Goal: Use online tool/utility: Utilize a website feature to perform a specific function

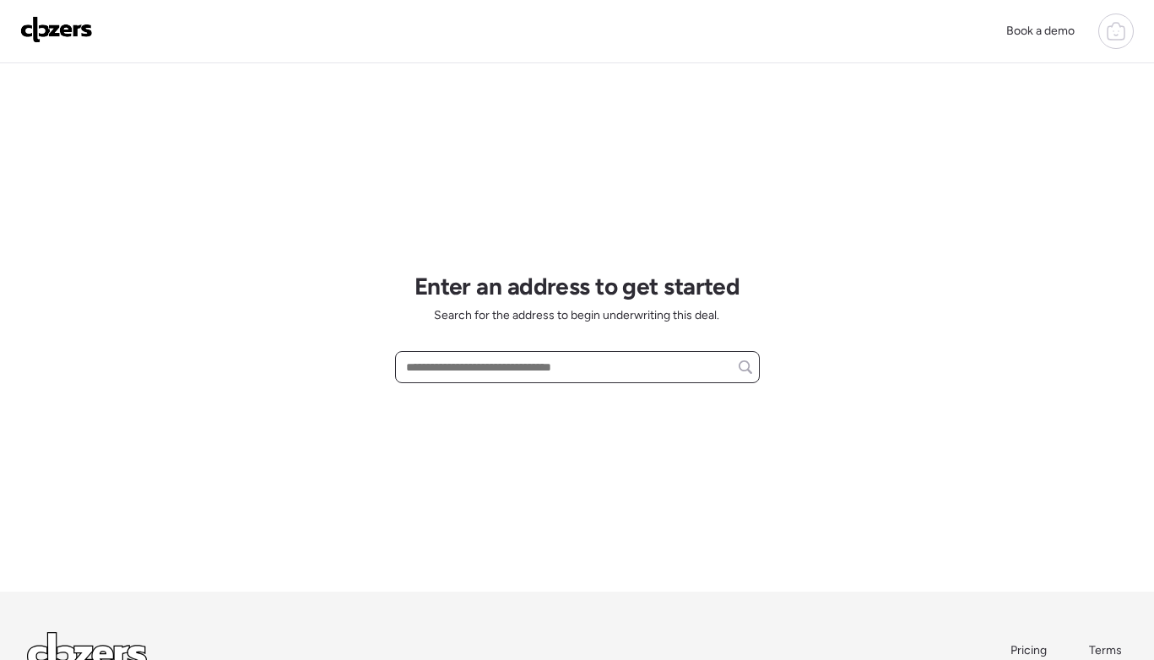
paste input "**********"
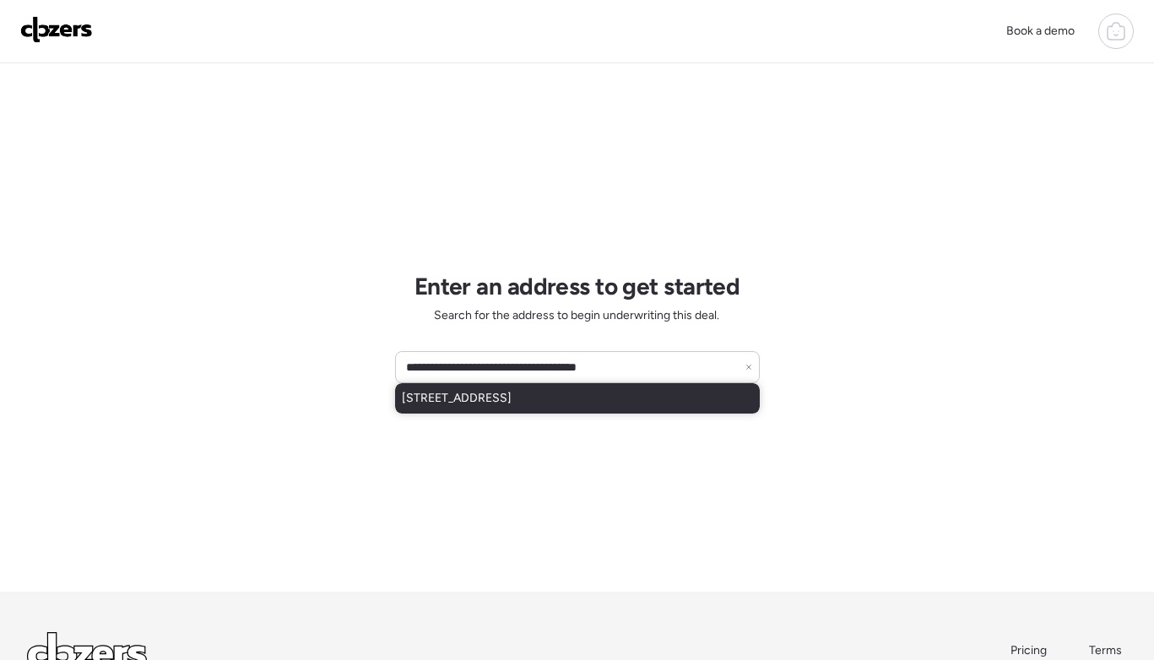
click at [620, 410] on div "[STREET_ADDRESS]" at bounding box center [577, 398] width 365 height 30
type input "**********"
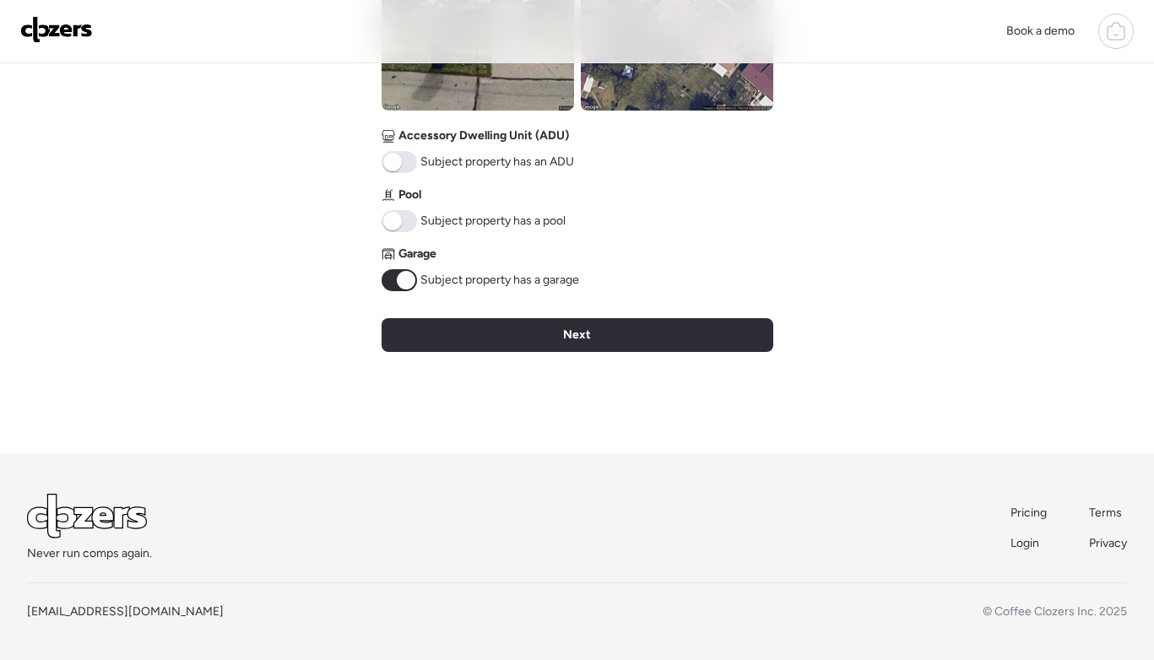
scroll to position [768, 0]
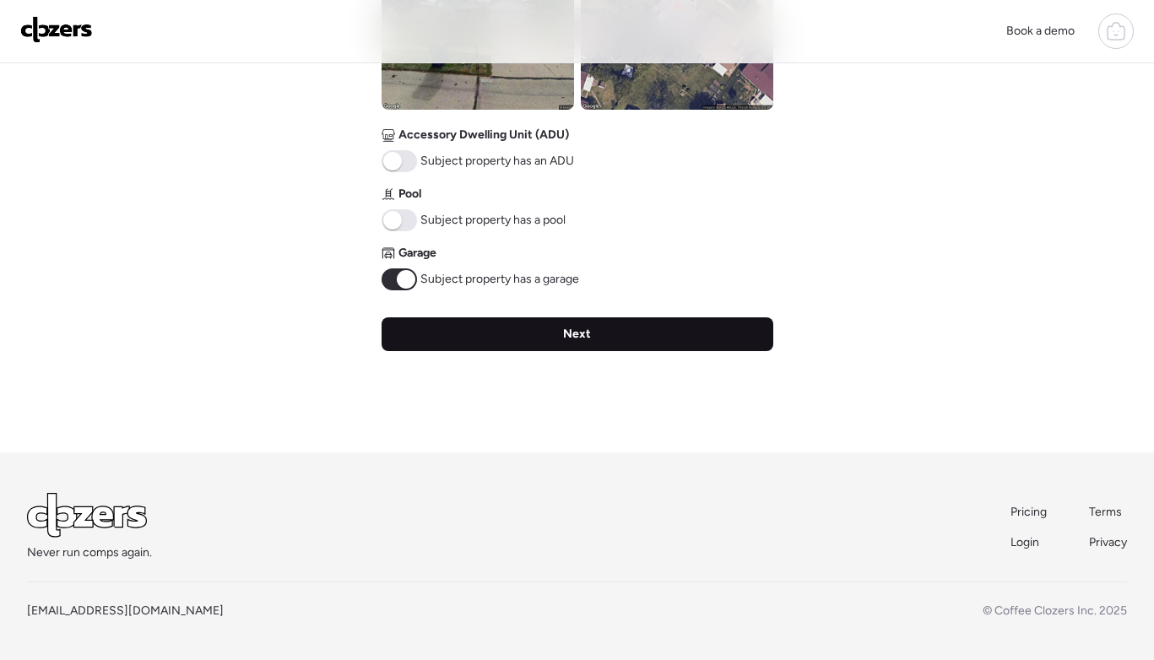
click at [577, 339] on span "Next" at bounding box center [577, 334] width 28 height 17
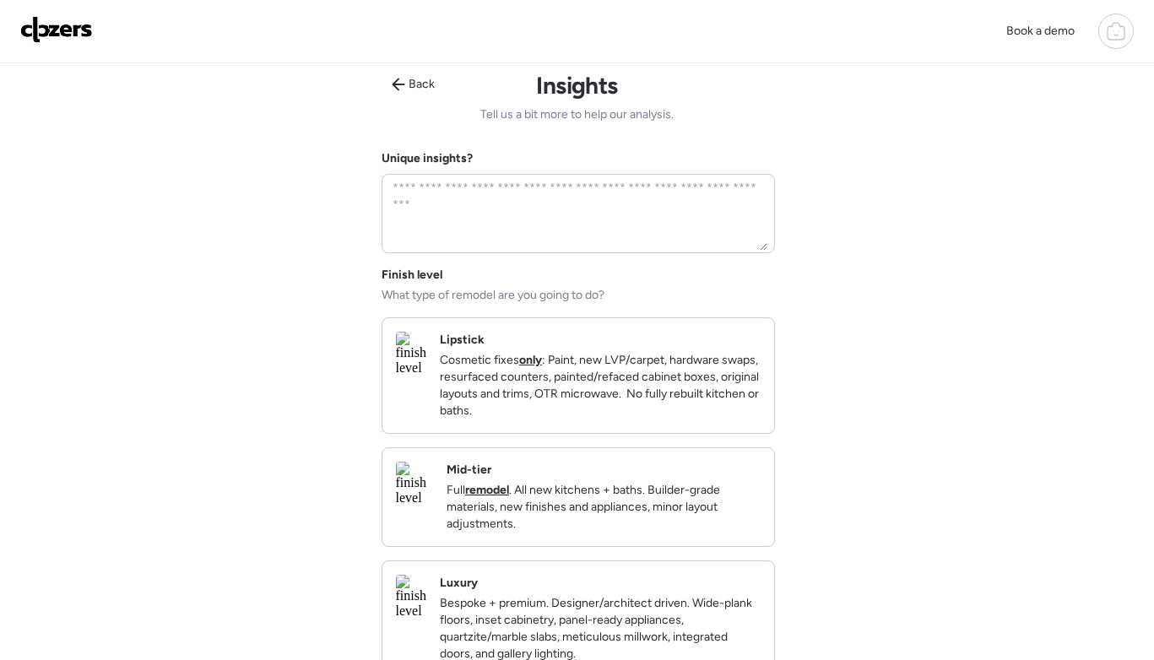
scroll to position [0, 0]
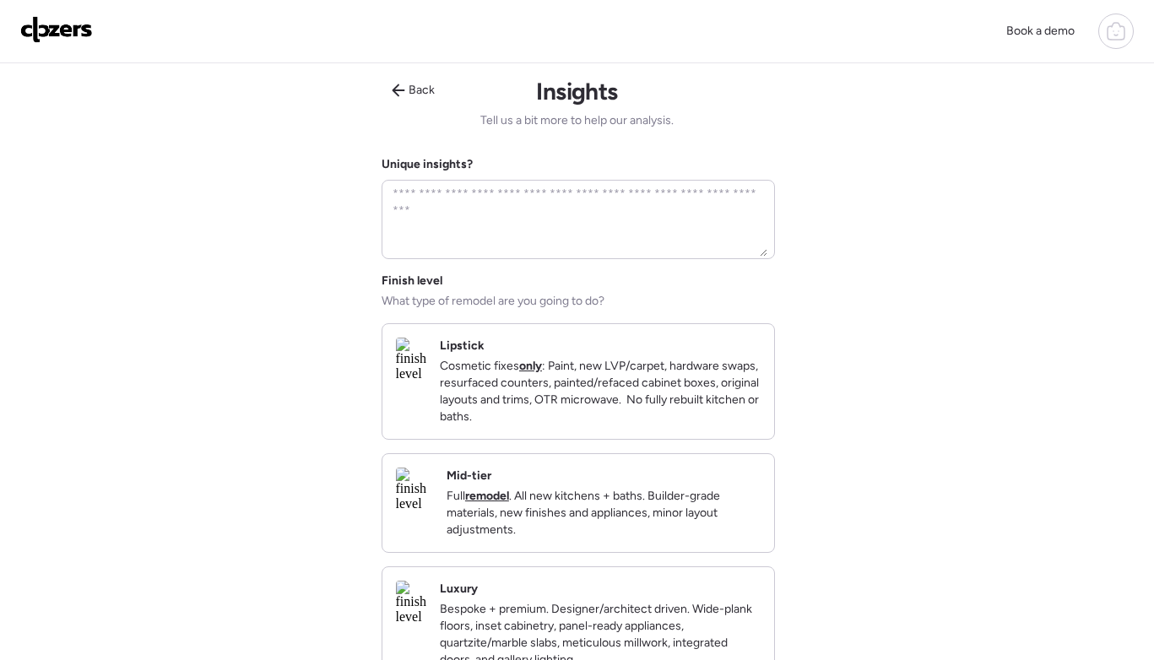
click at [628, 391] on p "Cosmetic fixes only : Paint, new LVP/carpet, hardware swaps, resurfaced counter…" at bounding box center [600, 392] width 321 height 68
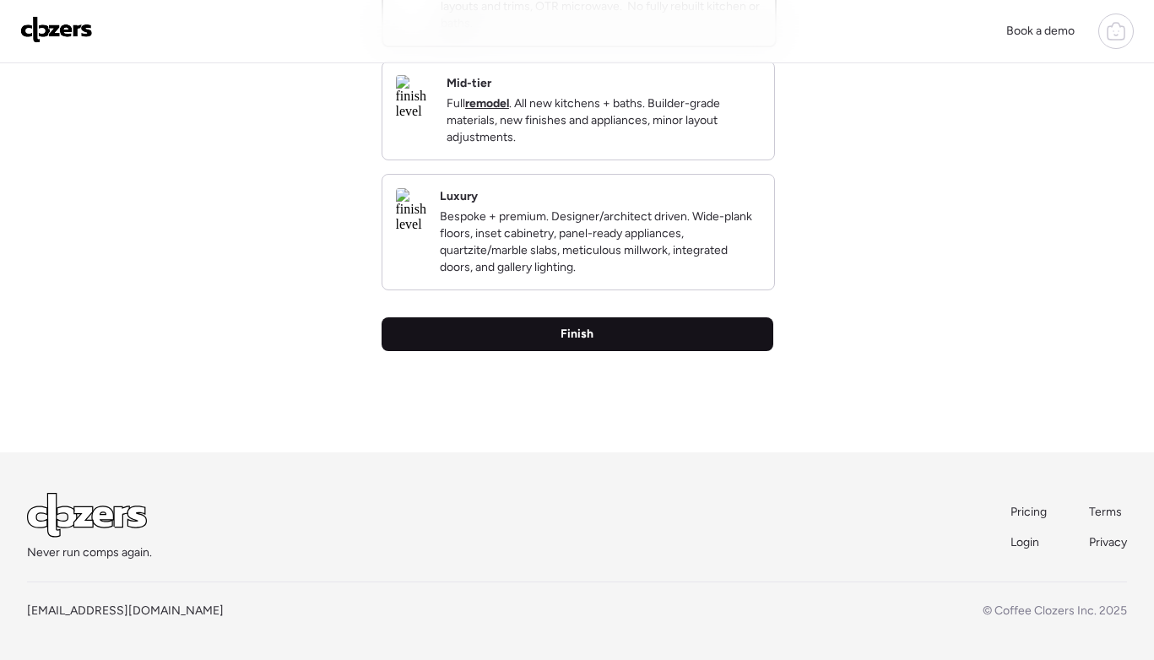
click at [602, 325] on div "Finish" at bounding box center [578, 335] width 392 height 34
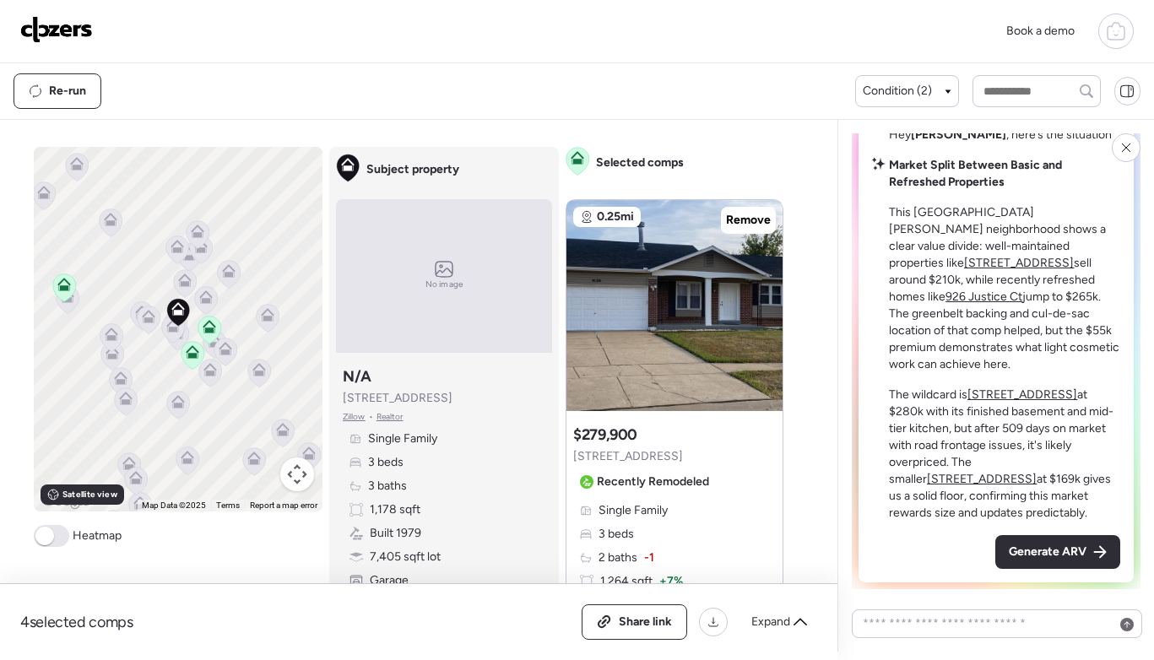
drag, startPoint x: 1045, startPoint y: 557, endPoint x: 1053, endPoint y: 546, distance: 13.9
click at [1045, 557] on span "Generate ARV" at bounding box center [1048, 552] width 78 height 17
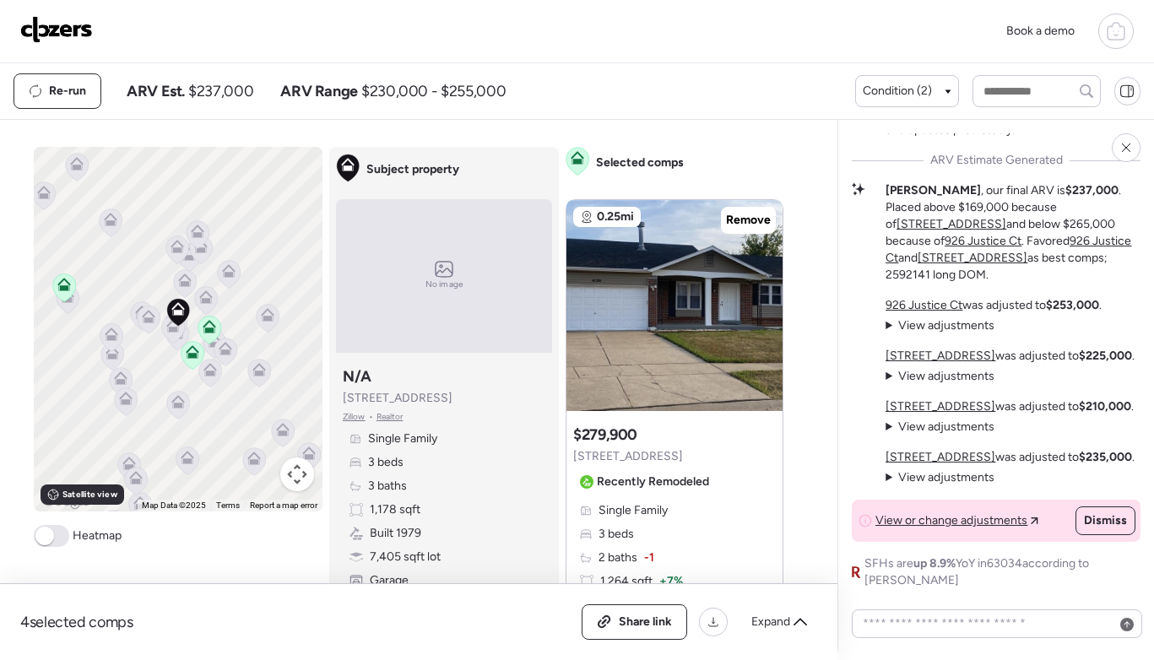
click at [1110, 535] on div "Dismiss" at bounding box center [1106, 521] width 58 height 27
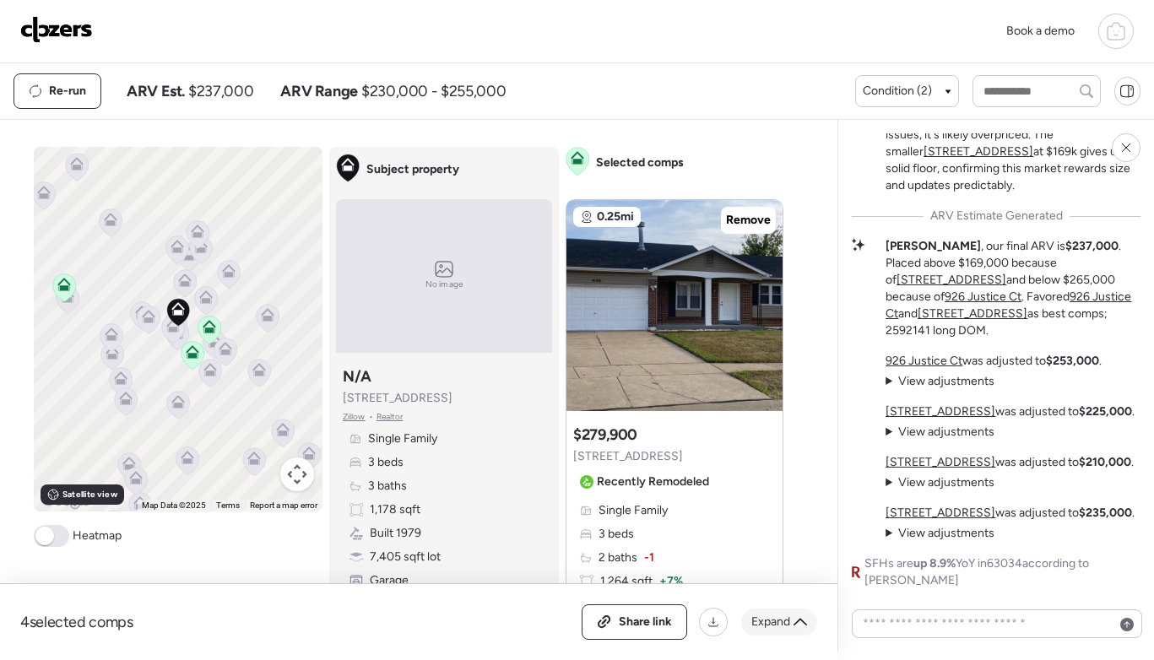
click at [778, 616] on span "Expand" at bounding box center [771, 622] width 39 height 17
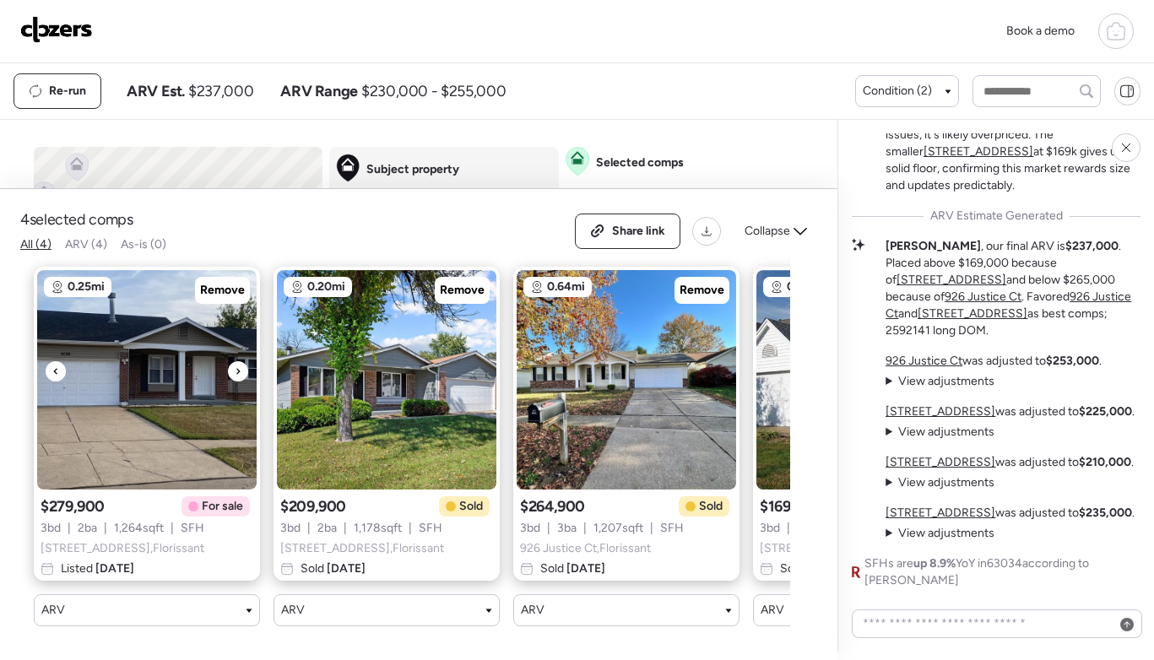
click at [235, 373] on icon at bounding box center [238, 371] width 7 height 20
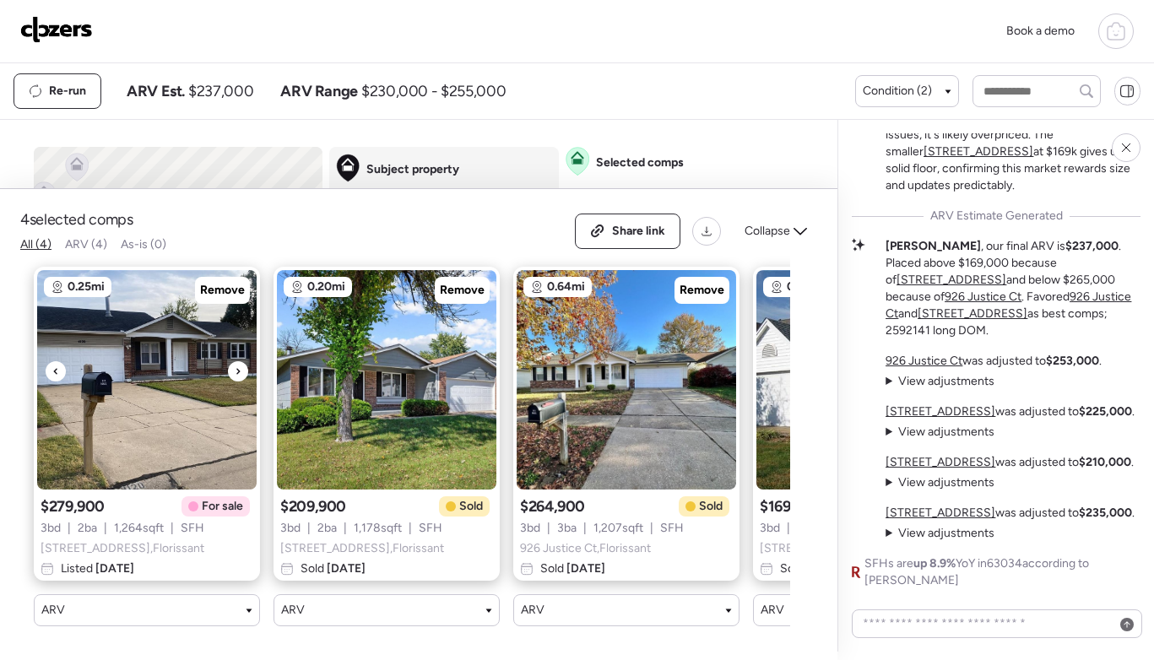
click at [235, 373] on icon at bounding box center [238, 371] width 7 height 20
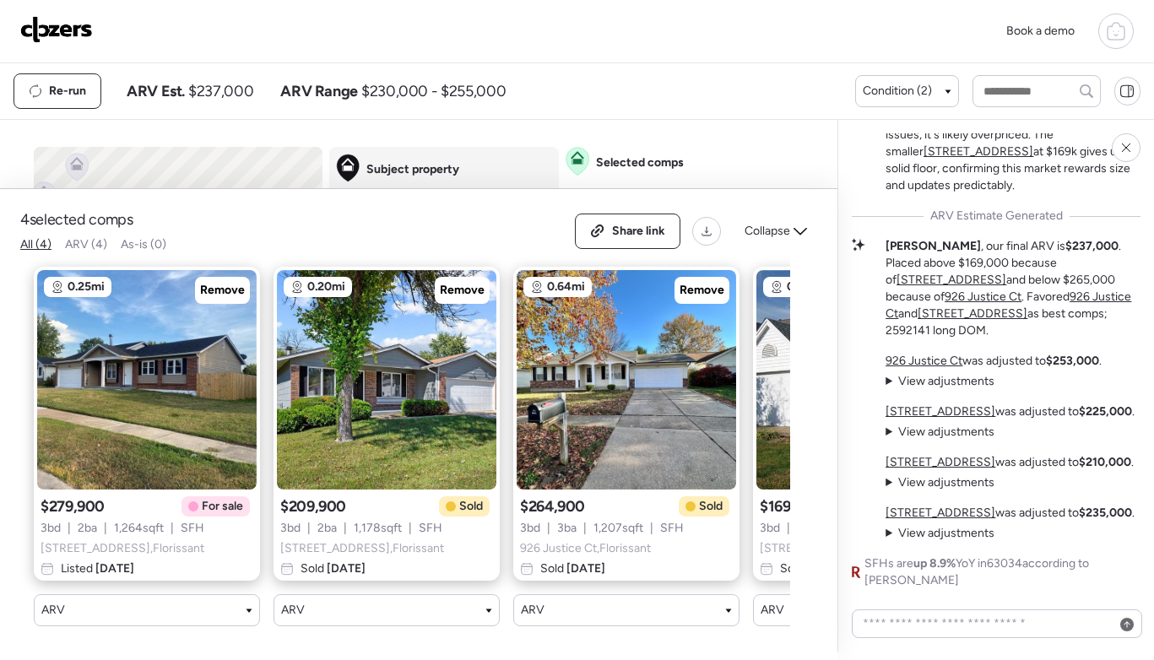
click at [740, 164] on div "Selected comps 0.25mi Remove Suggested comp $279,900 [STREET_ADDRESS] Recently …" at bounding box center [681, 399] width 231 height 505
click at [794, 229] on icon at bounding box center [801, 232] width 14 height 14
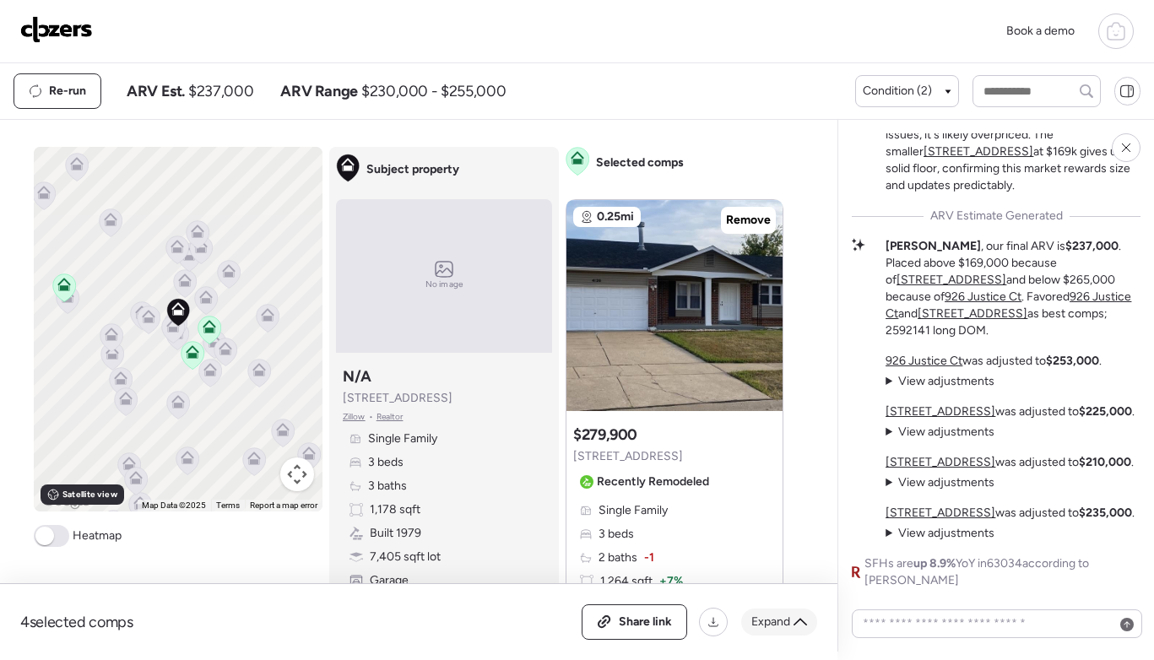
click at [772, 610] on div "Expand" at bounding box center [779, 622] width 76 height 27
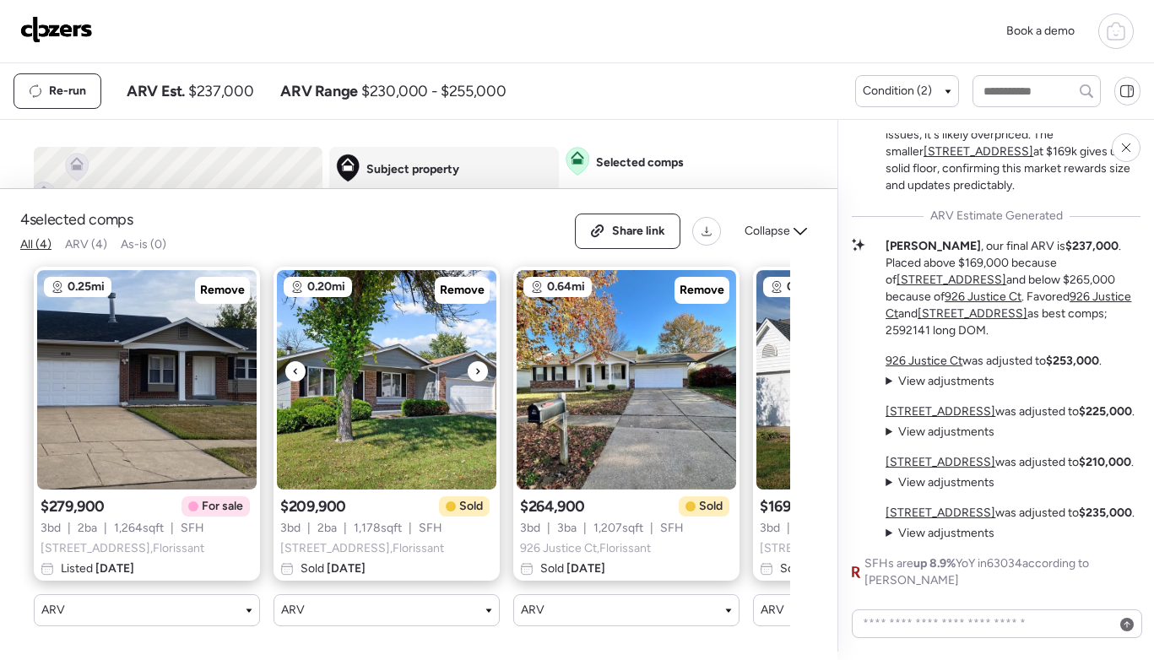
click at [345, 462] on img at bounding box center [387, 380] width 220 height 220
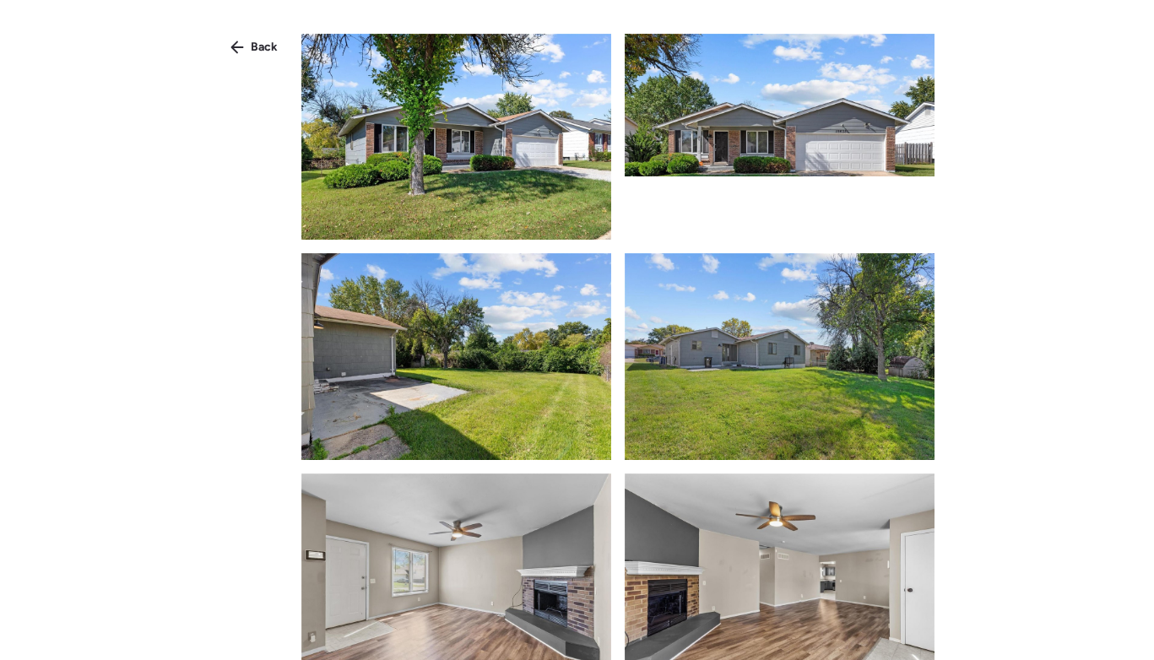
click at [240, 51] on icon at bounding box center [238, 48] width 14 height 14
